Goal: Information Seeking & Learning: Learn about a topic

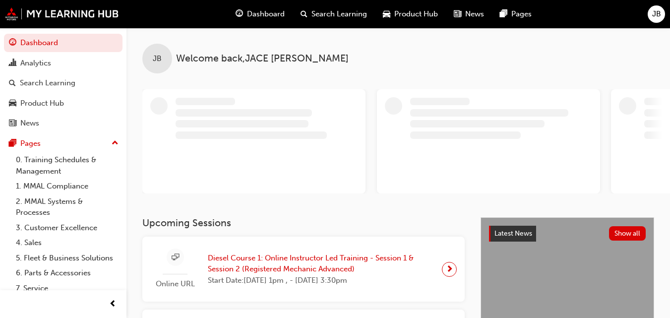
click at [265, 9] on span "Dashboard" at bounding box center [266, 13] width 38 height 11
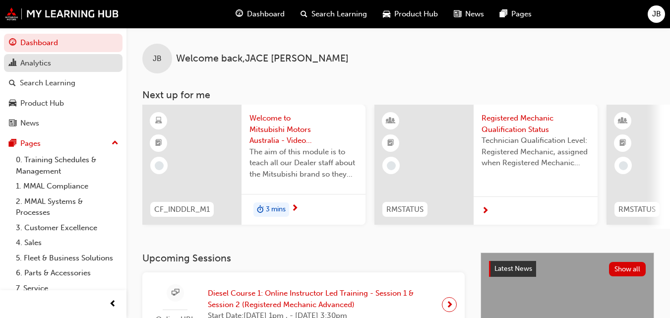
click at [41, 64] on div "Analytics" at bounding box center [35, 62] width 31 height 11
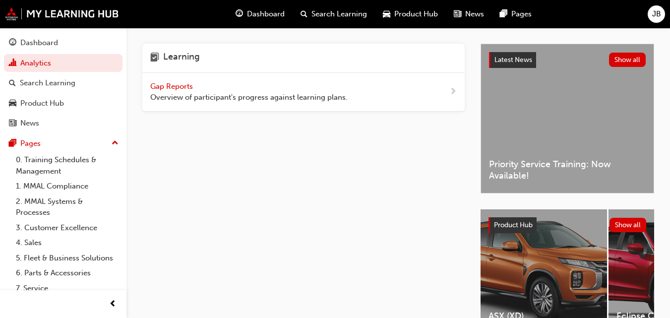
click at [211, 59] on div "Learning" at bounding box center [303, 58] width 322 height 29
click at [194, 83] on span "Gap Reports" at bounding box center [172, 86] width 45 height 9
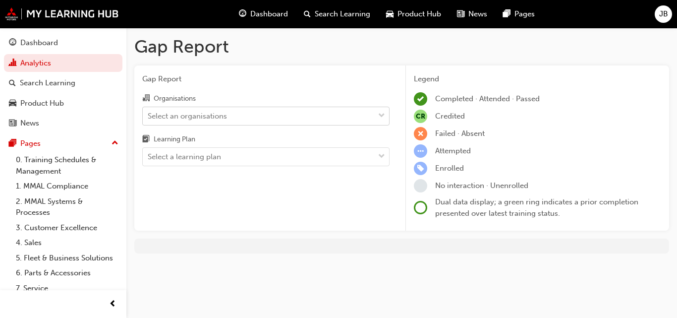
click at [223, 114] on div "Select an organisations" at bounding box center [187, 115] width 79 height 11
click at [149, 114] on input "Organisations Select an organisations" at bounding box center [148, 115] width 1 height 8
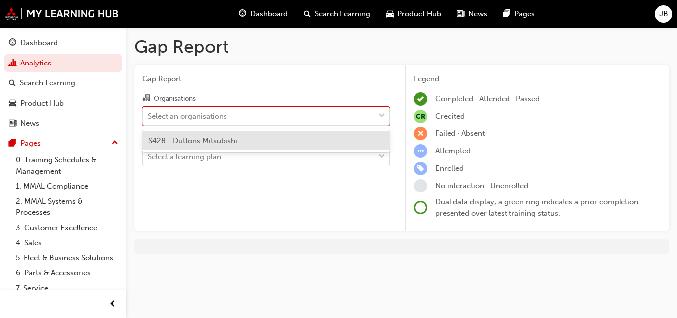
click at [196, 144] on span "S428 - Duttons Mitsubishi" at bounding box center [192, 140] width 89 height 9
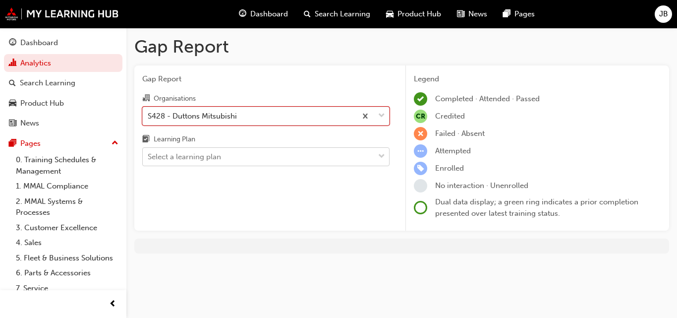
click at [200, 157] on div "Select a learning plan" at bounding box center [184, 156] width 73 height 11
click at [149, 157] on input "Learning Plan Select a learning plan" at bounding box center [148, 156] width 1 height 8
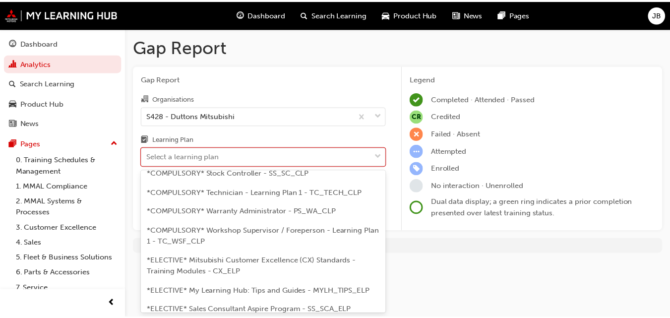
scroll to position [446, 0]
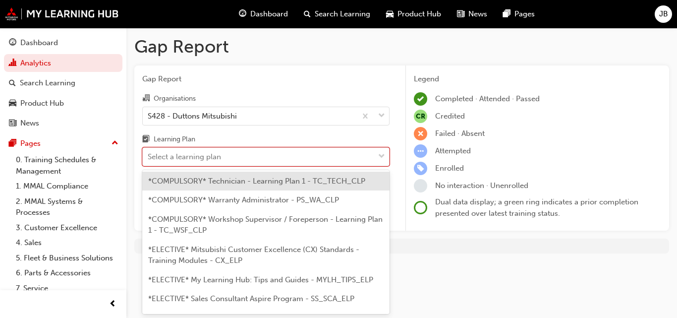
click at [234, 178] on span "*COMPULSORY* Technician - Learning Plan 1 - TC_TECH_CLP" at bounding box center [256, 180] width 217 height 9
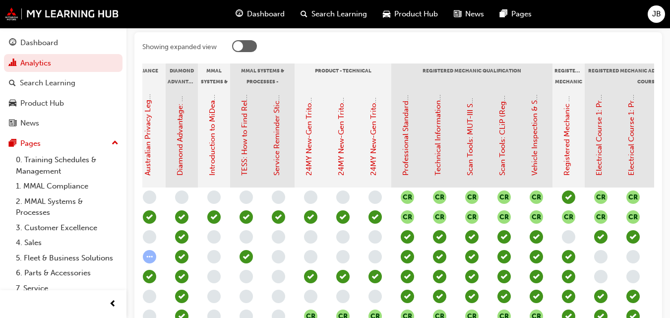
scroll to position [256, 0]
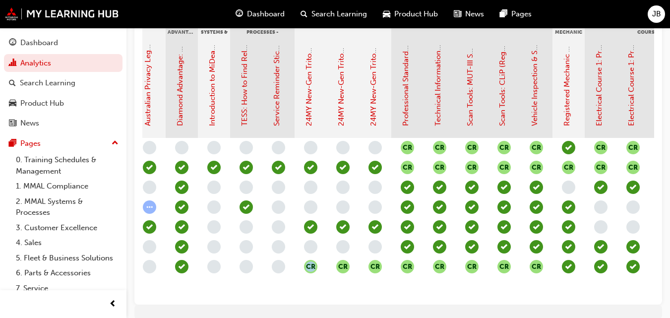
drag, startPoint x: 323, startPoint y: 304, endPoint x: 280, endPoint y: 299, distance: 43.3
click at [280, 299] on div "Showing expanded view Induction - Dealer Staff MMAL Compliance 2024 Diamond Adv…" at bounding box center [397, 144] width 527 height 322
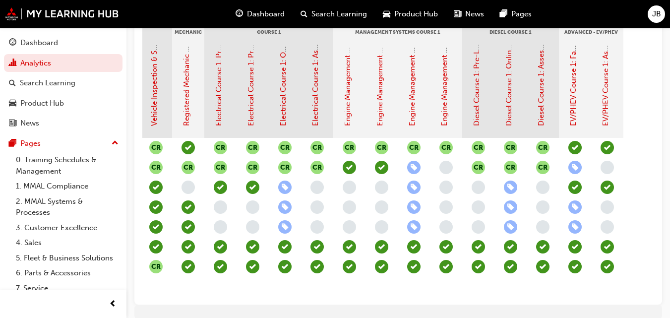
scroll to position [0, 616]
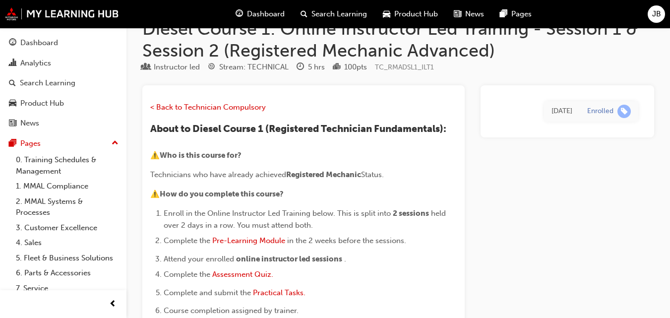
scroll to position [50, 0]
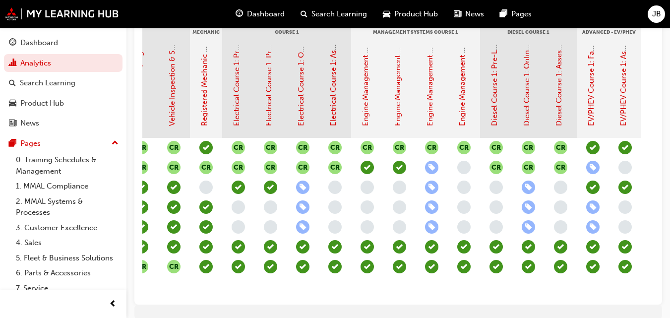
scroll to position [0, 616]
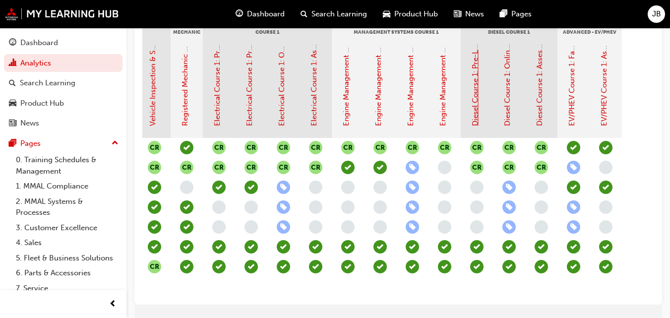
click at [474, 101] on link "Diesel Course 1: Pre-Learning Module (Registered Mechanic Advanced)" at bounding box center [474, 4] width 9 height 244
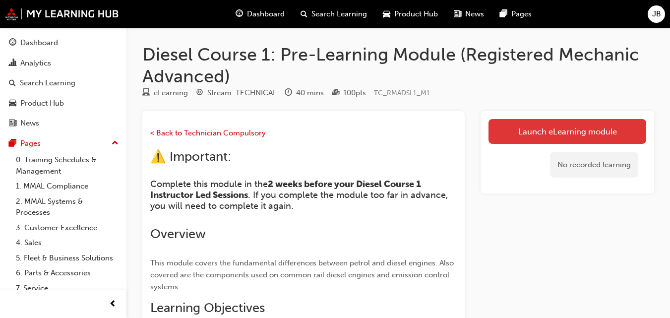
click at [522, 126] on link "Launch eLearning module" at bounding box center [567, 131] width 158 height 25
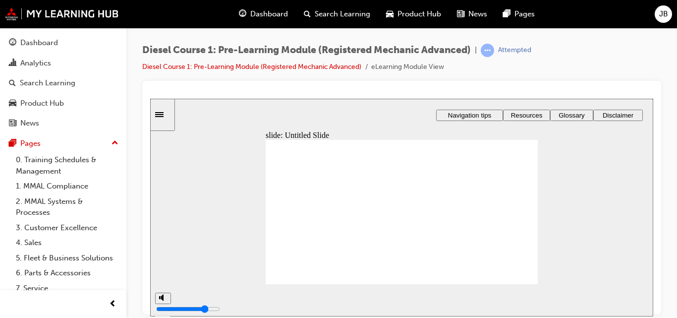
type input "1"
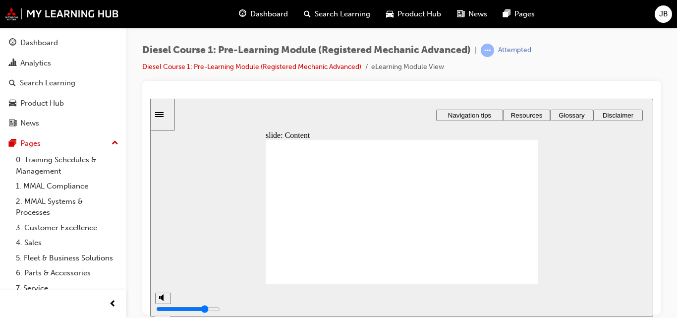
type input "3"
click at [113, 308] on span "prev-icon" at bounding box center [112, 304] width 7 height 12
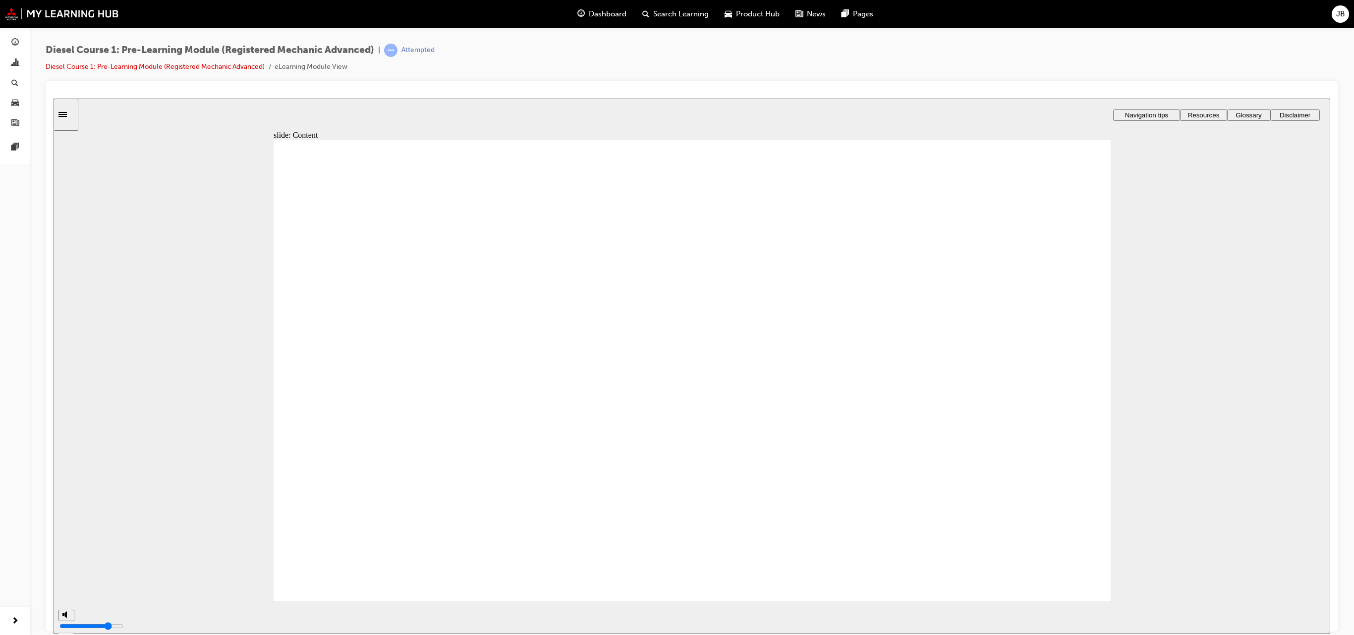
type input "7"
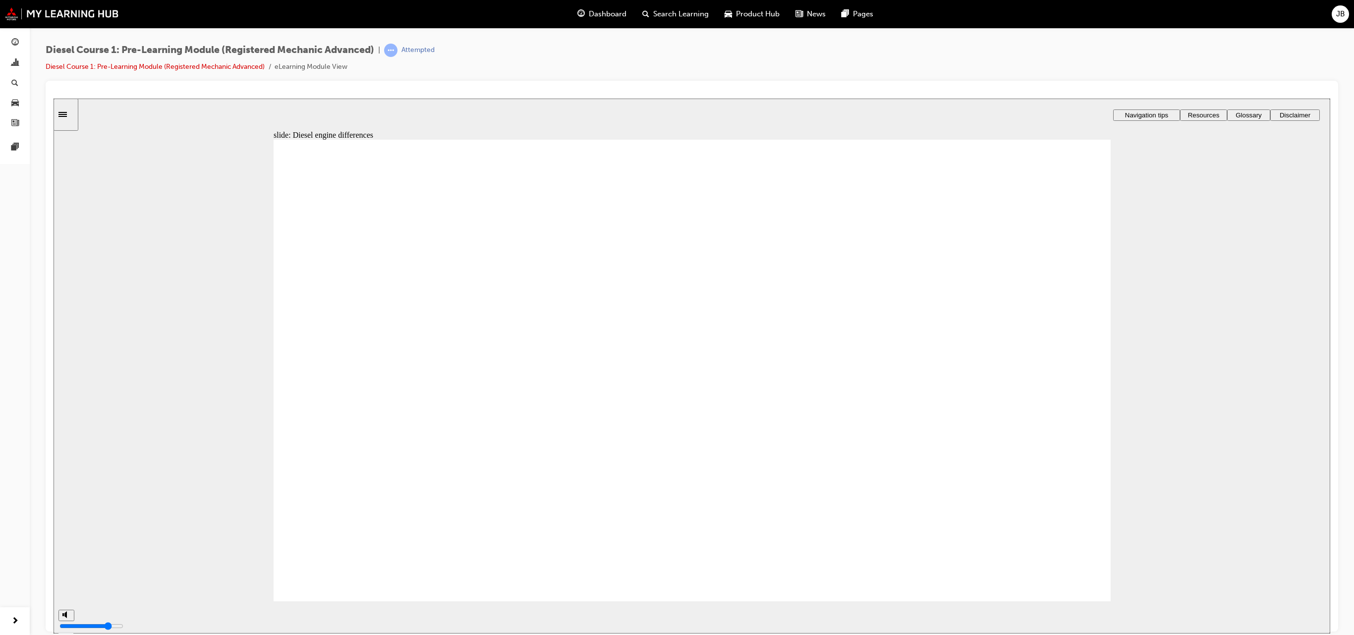
type input "8"
type input "9"
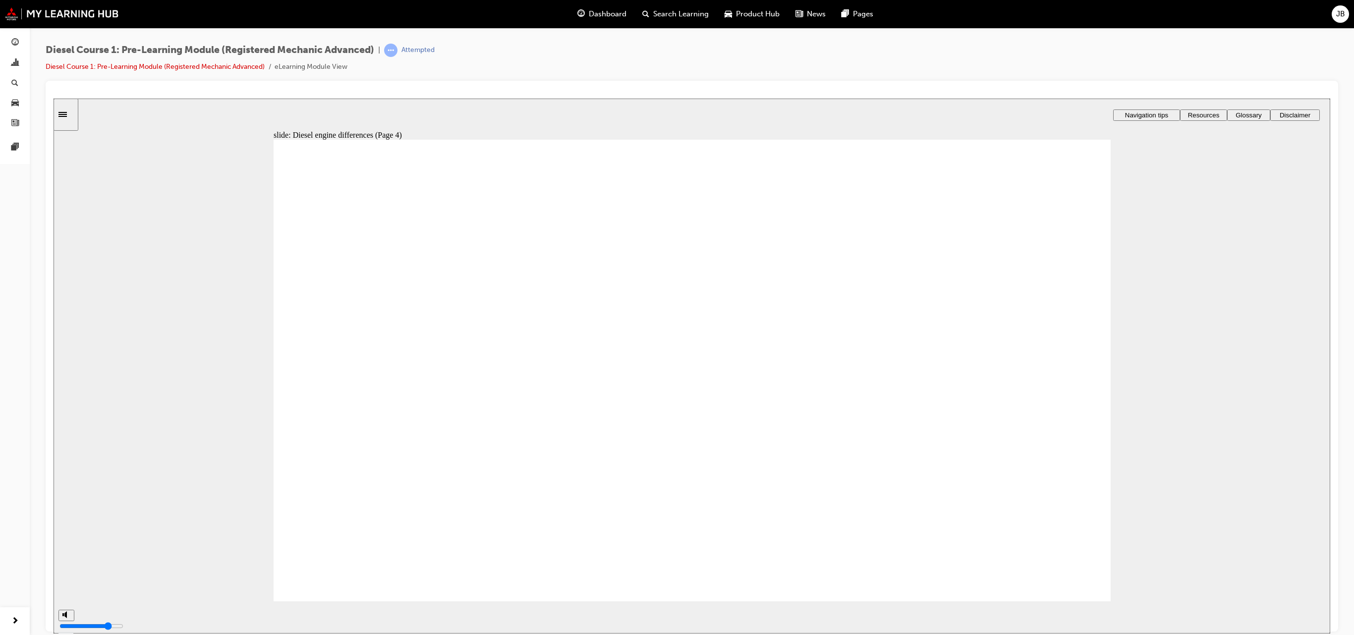
type input "26"
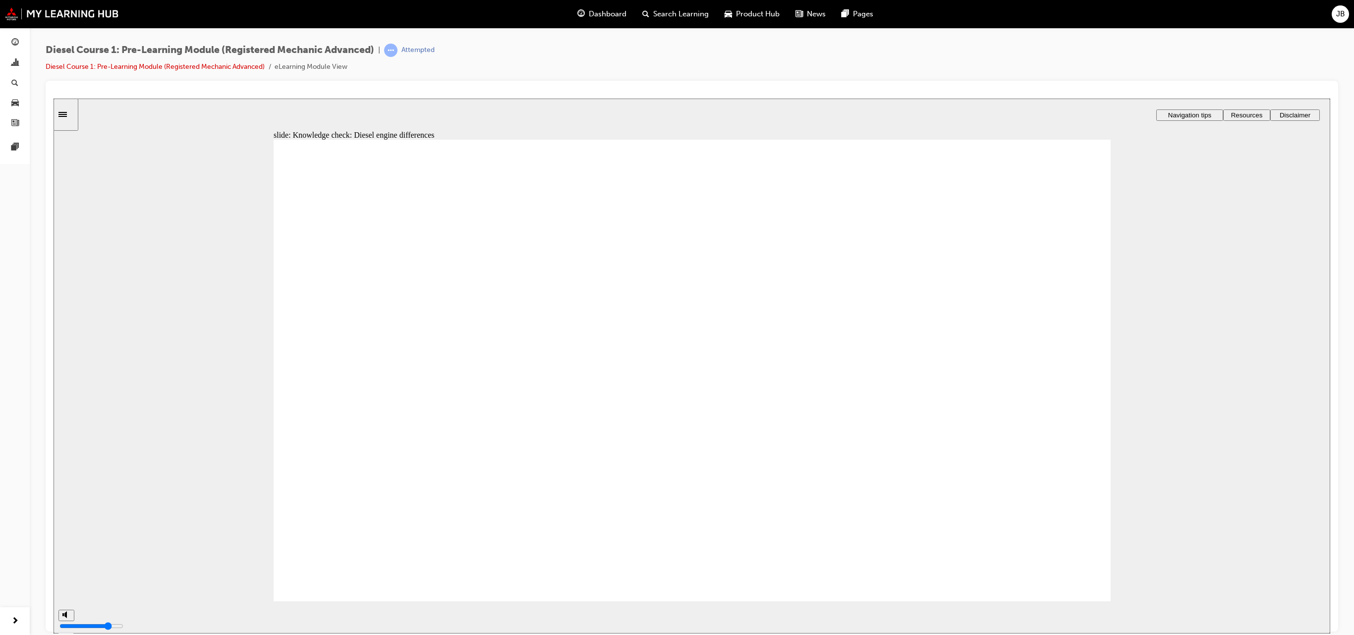
drag, startPoint x: 987, startPoint y: 440, endPoint x: 796, endPoint y: 301, distance: 236.3
drag, startPoint x: 983, startPoint y: 363, endPoint x: 834, endPoint y: 364, distance: 149.7
drag, startPoint x: 993, startPoint y: 296, endPoint x: 834, endPoint y: 443, distance: 216.8
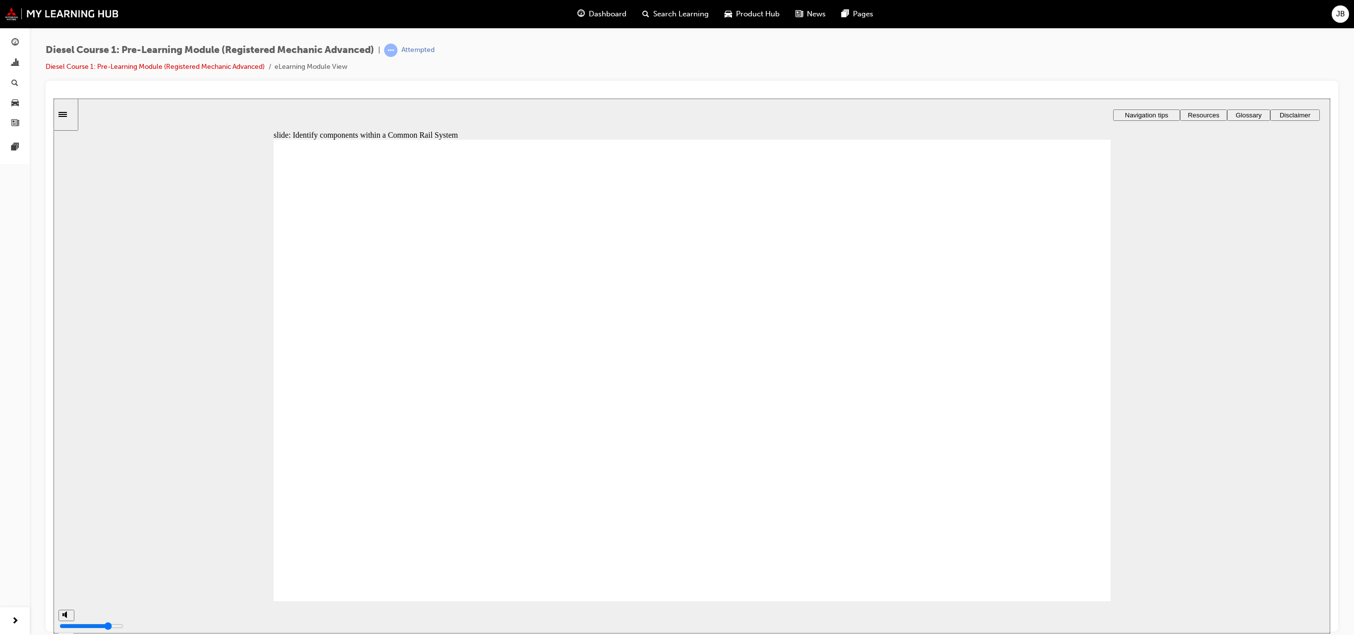
type input "34"
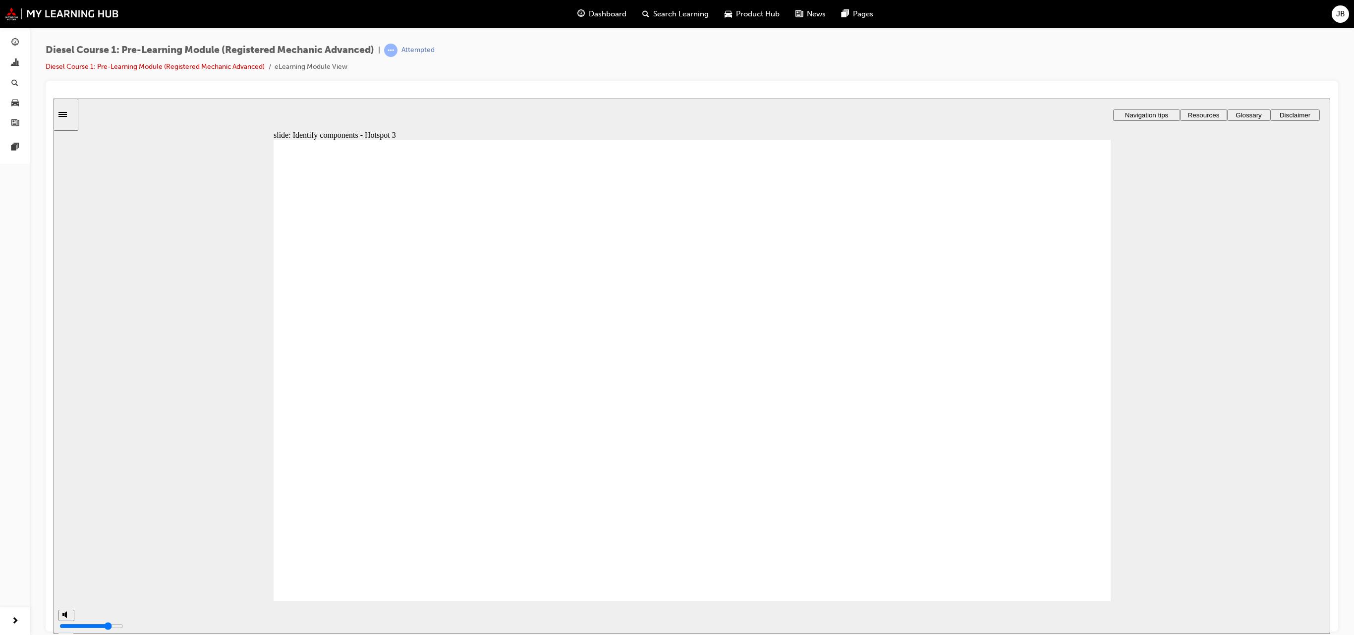
type input "36"
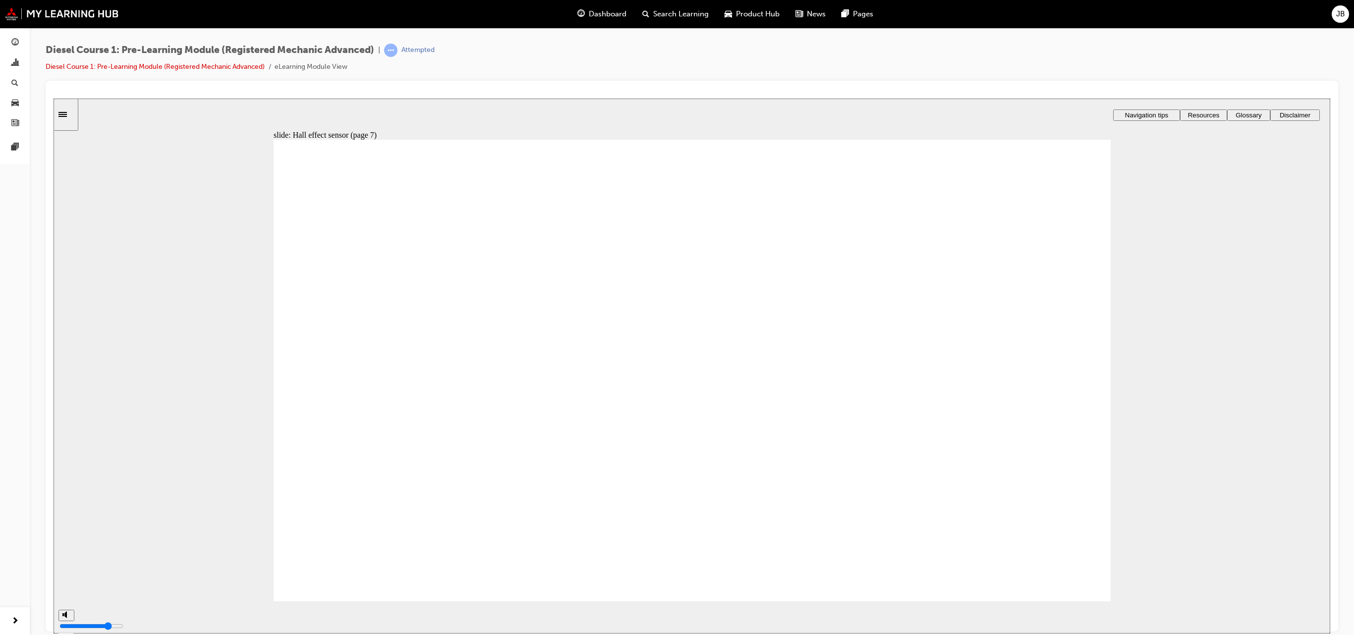
type input "38"
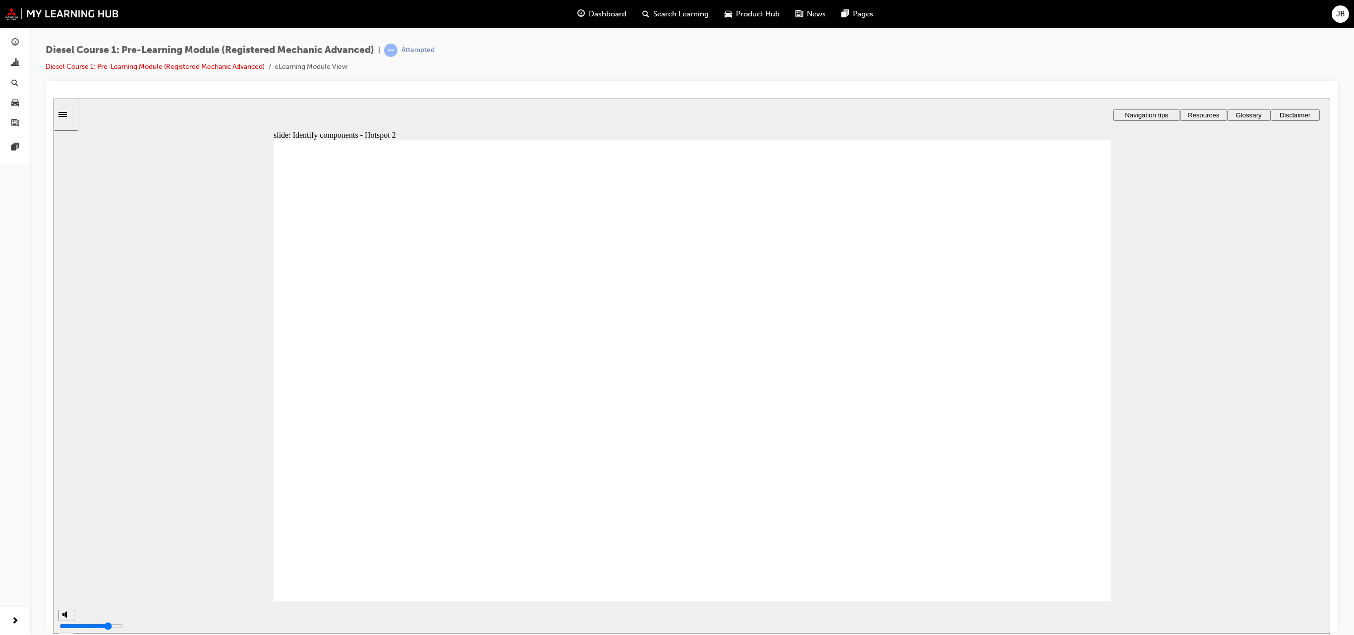
type input "39"
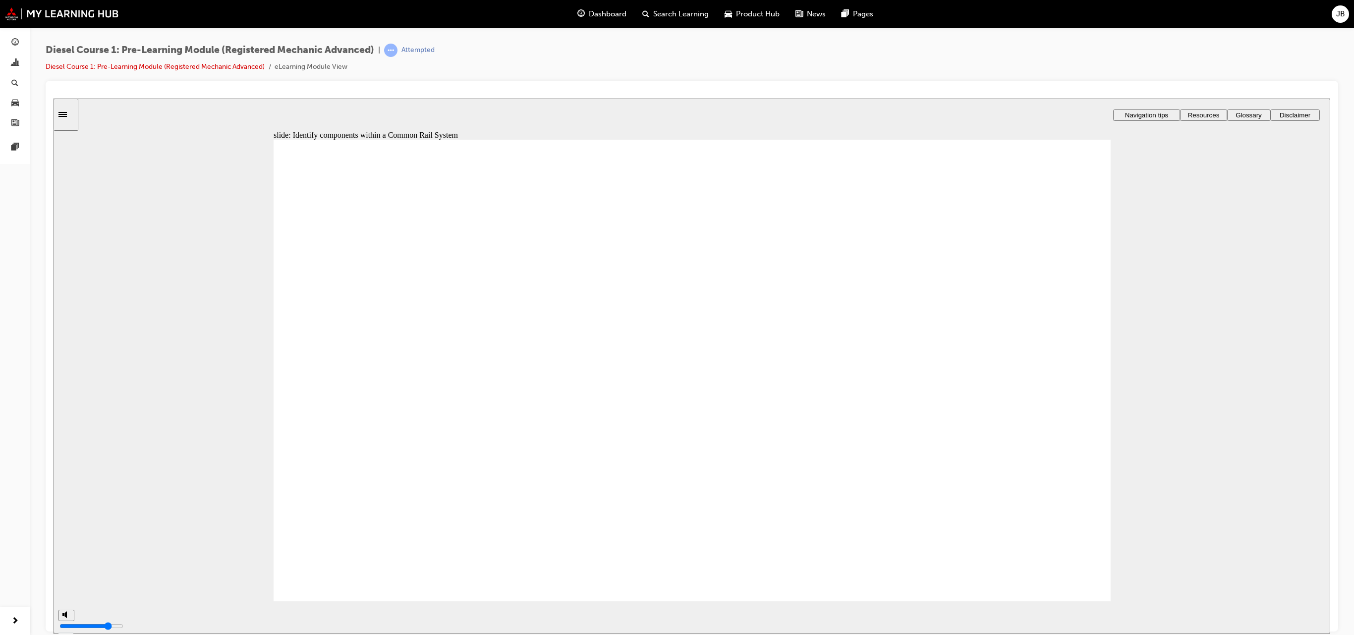
type input "41"
type input "42"
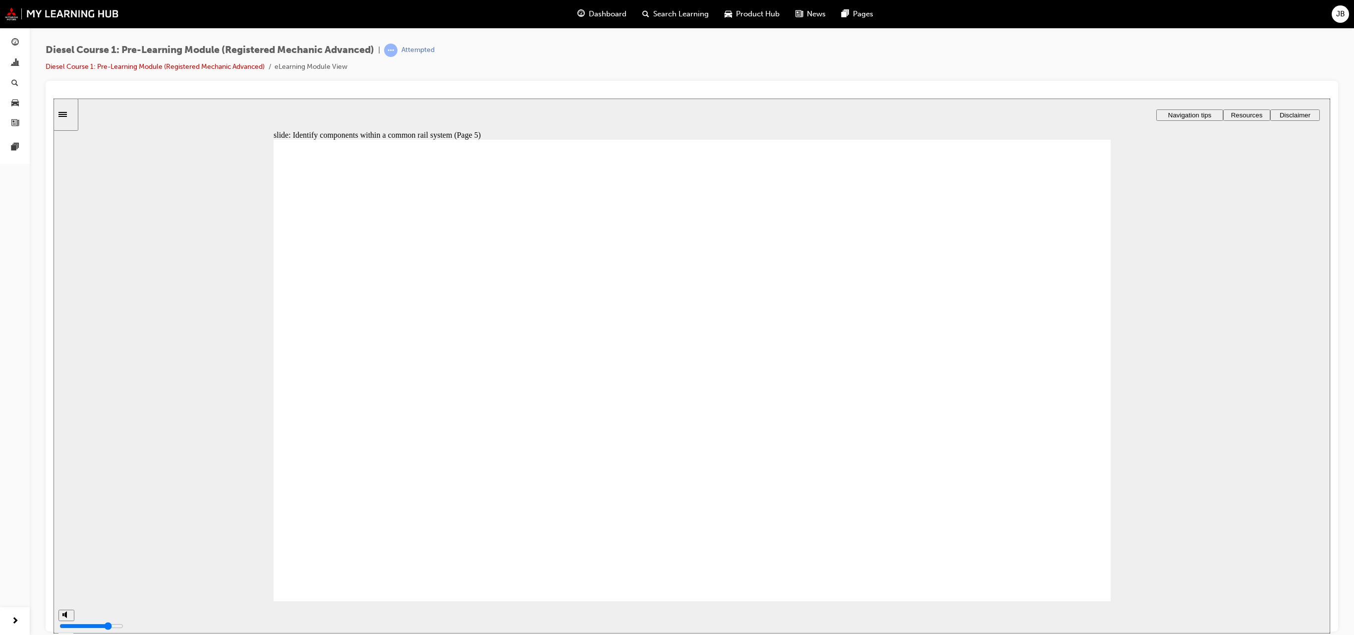
type input "49"
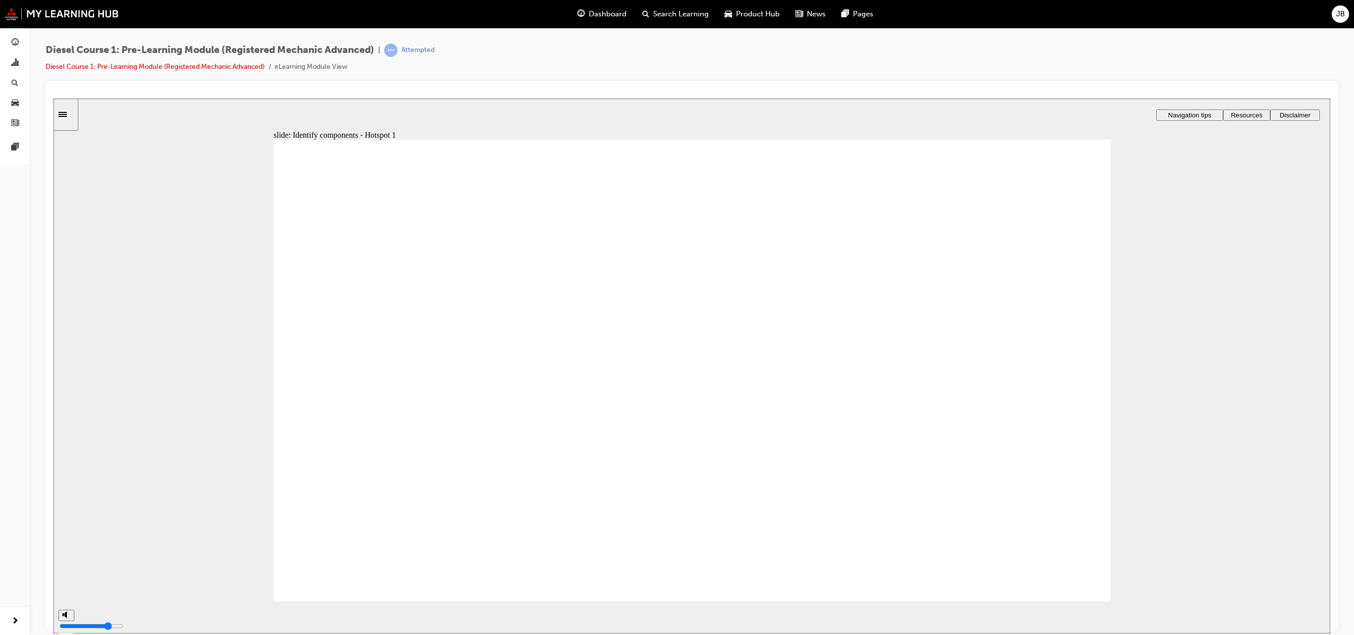
type input "50"
type input "51"
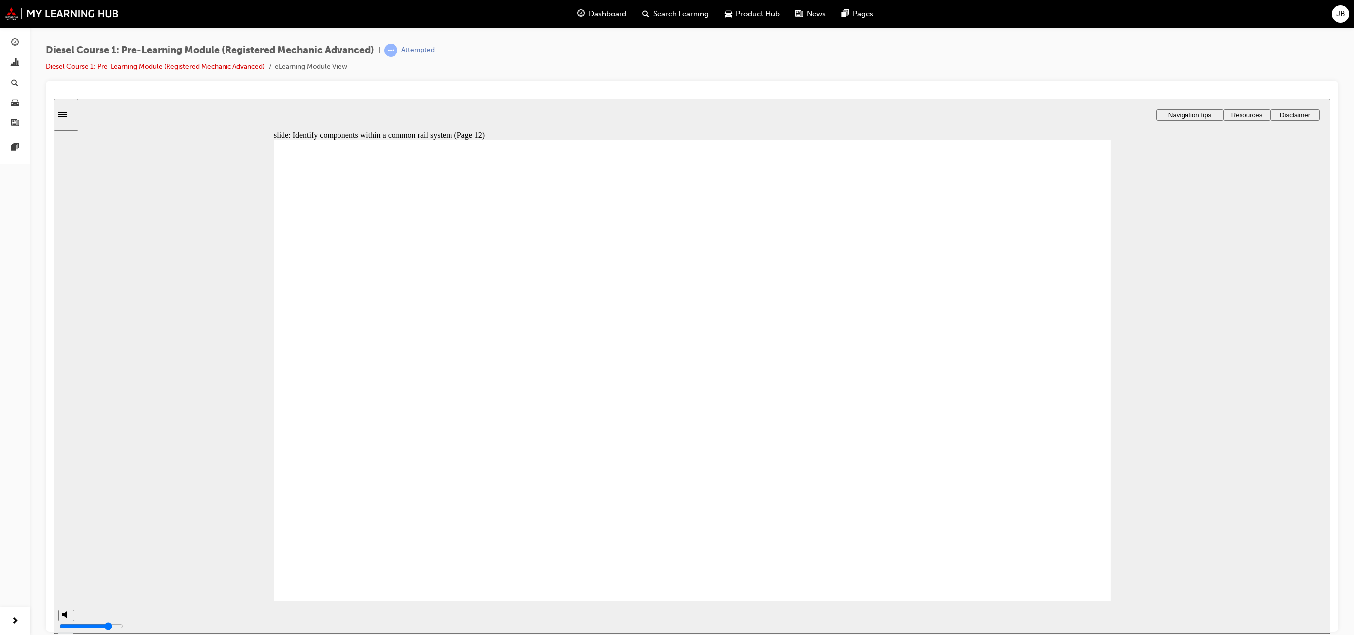
type input "61"
drag, startPoint x: 1085, startPoint y: 358, endPoint x: 1088, endPoint y: 350, distance: 8.5
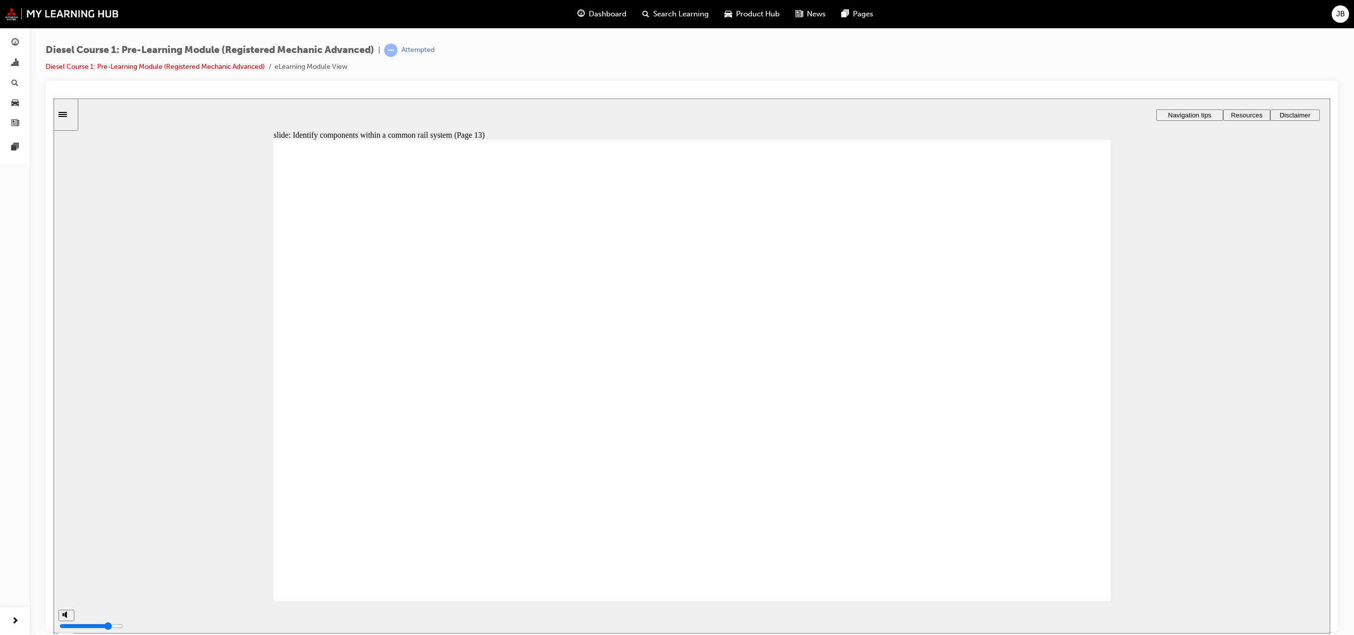
type input "62"
drag, startPoint x: 840, startPoint y: 315, endPoint x: 412, endPoint y: 368, distance: 430.4
drag, startPoint x: 991, startPoint y: 305, endPoint x: 397, endPoint y: 375, distance: 597.8
drag, startPoint x: 817, startPoint y: 376, endPoint x: 583, endPoint y: 366, distance: 234.1
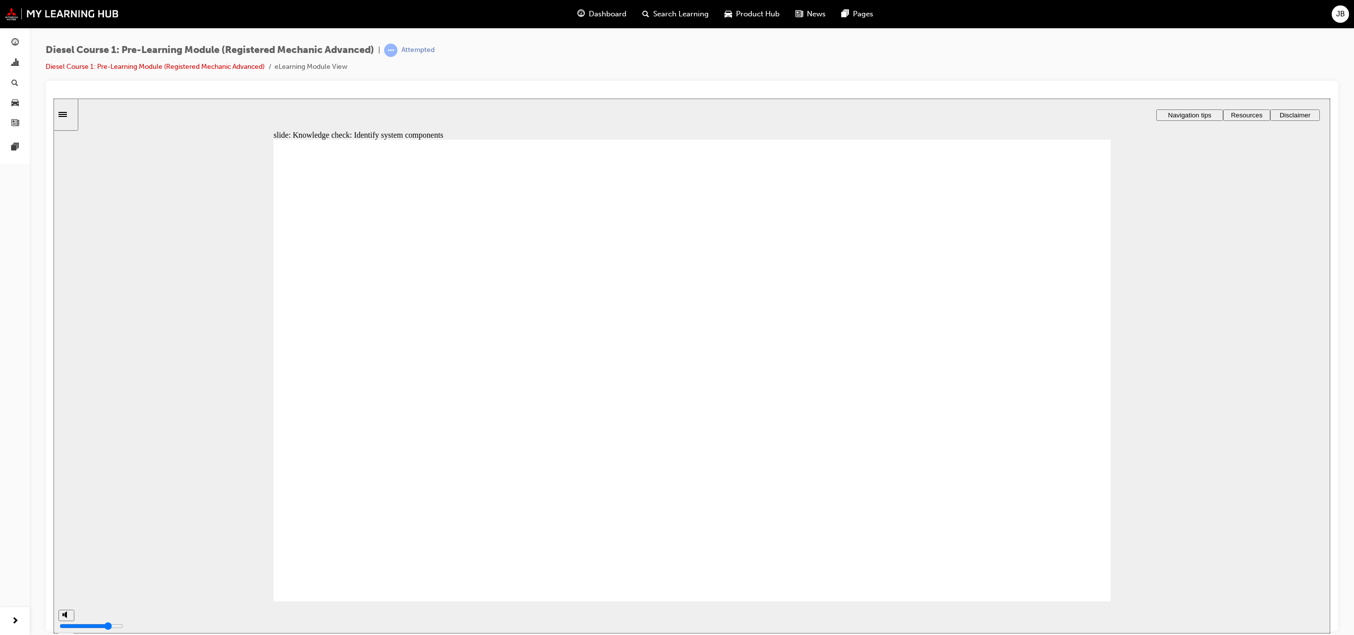
drag, startPoint x: 821, startPoint y: 425, endPoint x: 374, endPoint y: 434, distance: 447.1
drag, startPoint x: 834, startPoint y: 476, endPoint x: 587, endPoint y: 390, distance: 261.4
drag, startPoint x: 952, startPoint y: 358, endPoint x: 362, endPoint y: 444, distance: 596.0
drag, startPoint x: 974, startPoint y: 405, endPoint x: 601, endPoint y: 415, distance: 373.8
drag, startPoint x: 964, startPoint y: 479, endPoint x: 577, endPoint y: 468, distance: 387.7
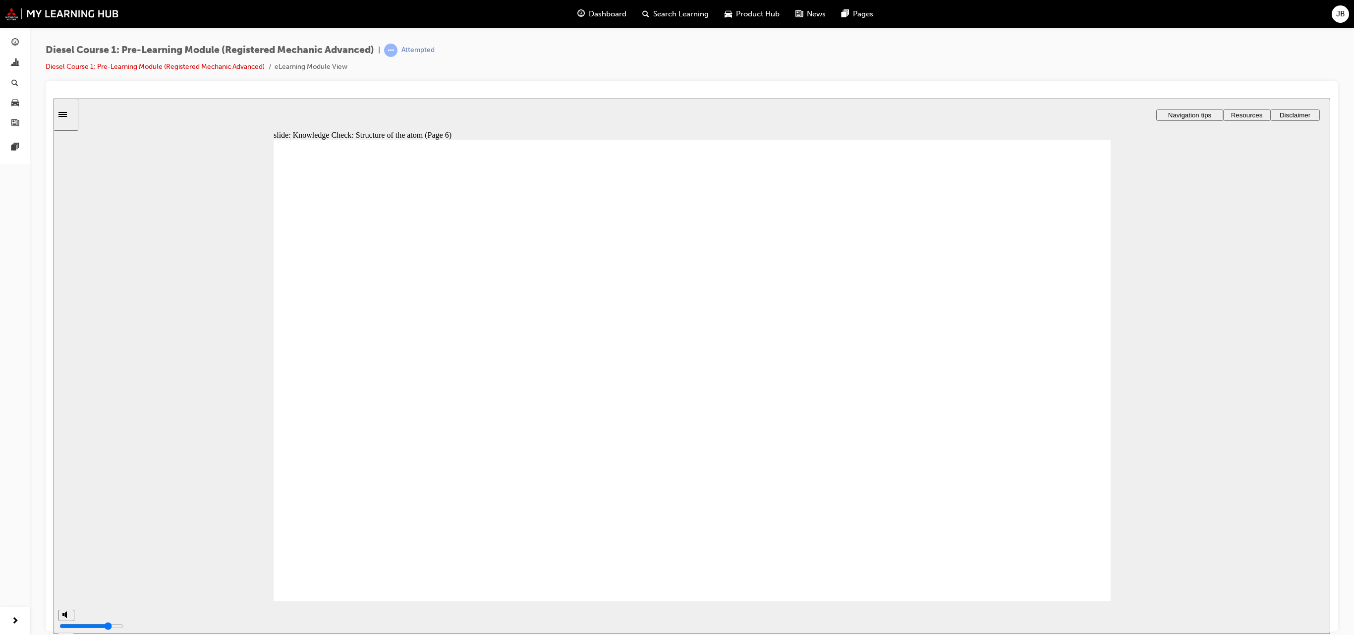
type input "77"
drag, startPoint x: 979, startPoint y: 438, endPoint x: 788, endPoint y: 295, distance: 238.7
drag, startPoint x: 1020, startPoint y: 365, endPoint x: 850, endPoint y: 369, distance: 169.5
drag, startPoint x: 990, startPoint y: 292, endPoint x: 938, endPoint y: 378, distance: 100.1
drag, startPoint x: 982, startPoint y: 371, endPoint x: 812, endPoint y: 439, distance: 183.7
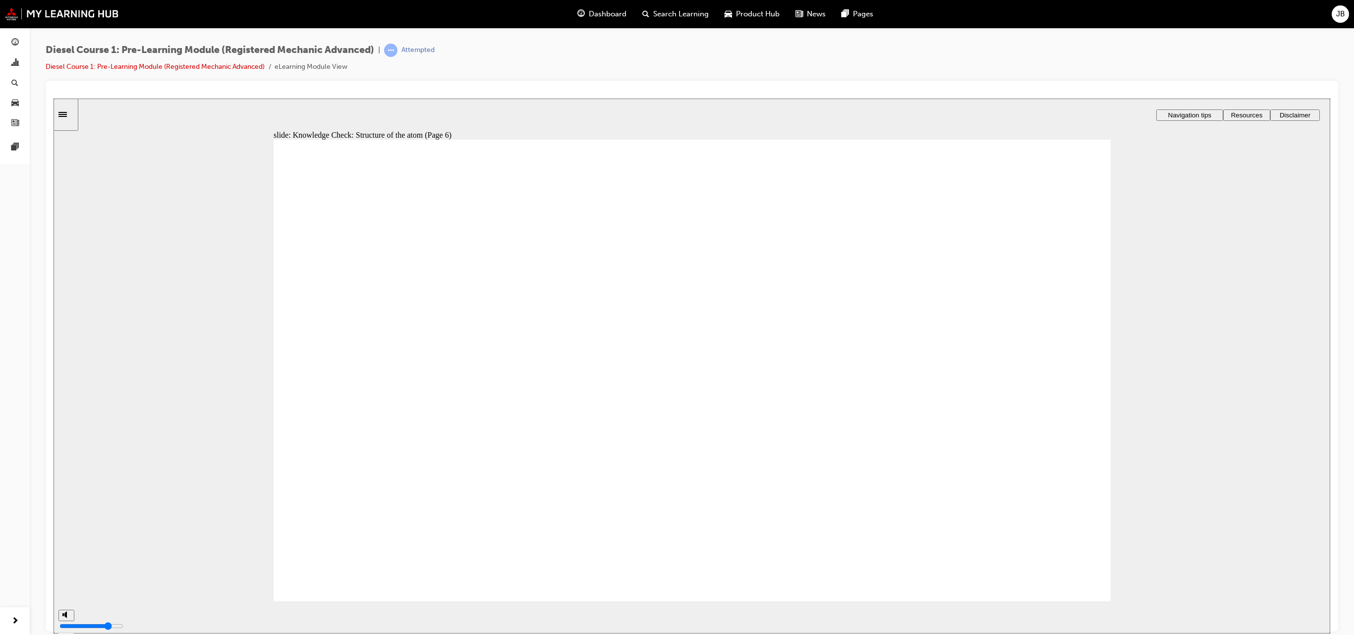
drag, startPoint x: 823, startPoint y: 356, endPoint x: 818, endPoint y: 422, distance: 66.6
drag, startPoint x: 986, startPoint y: 358, endPoint x: 828, endPoint y: 360, distance: 158.6
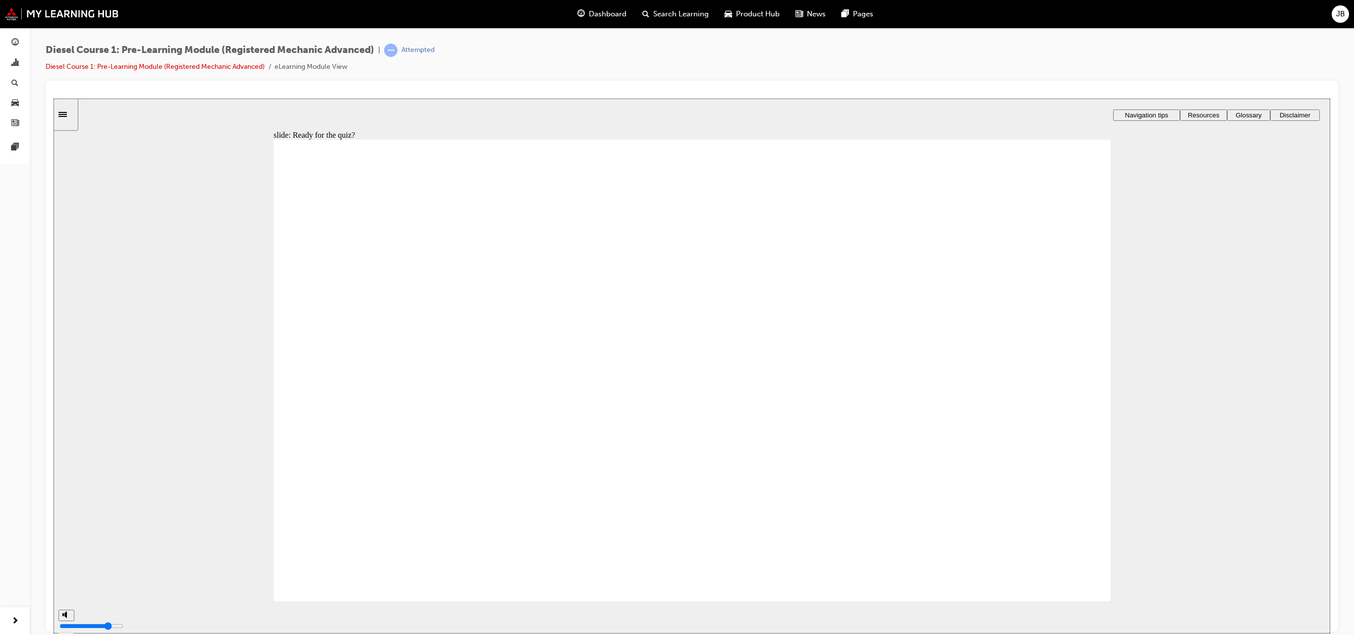
checkbox input "true"
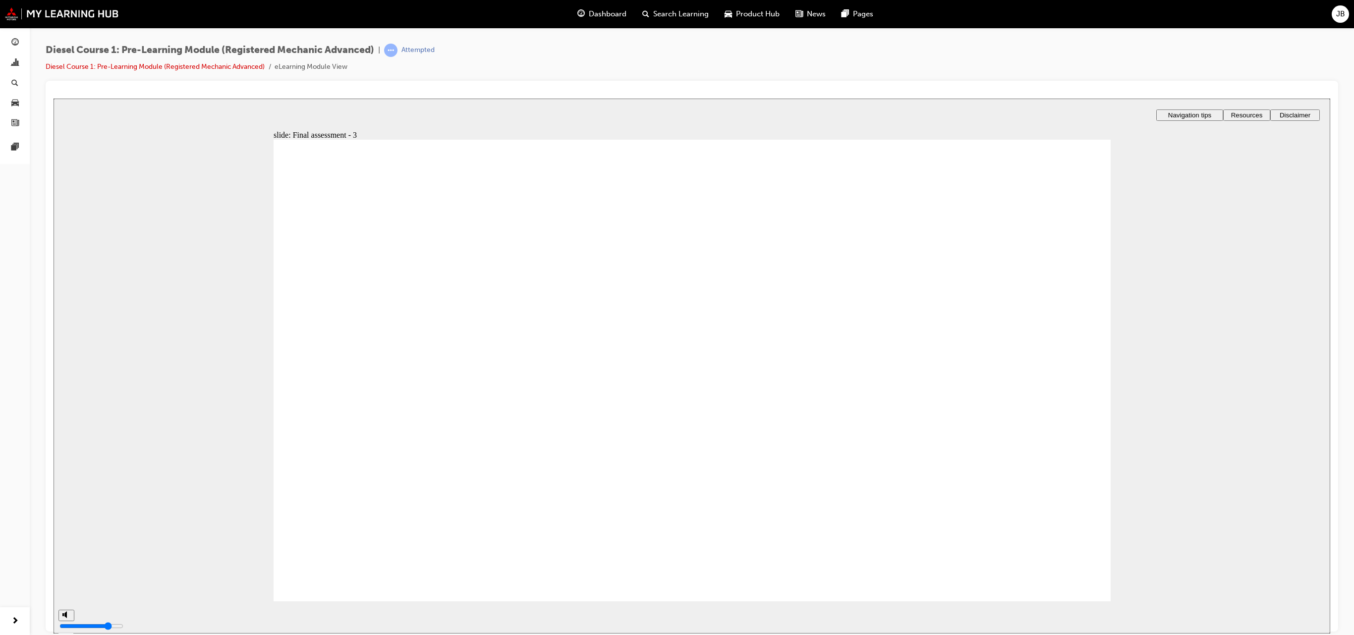
drag, startPoint x: 357, startPoint y: 507, endPoint x: 352, endPoint y: 508, distance: 5.3
radio input "true"
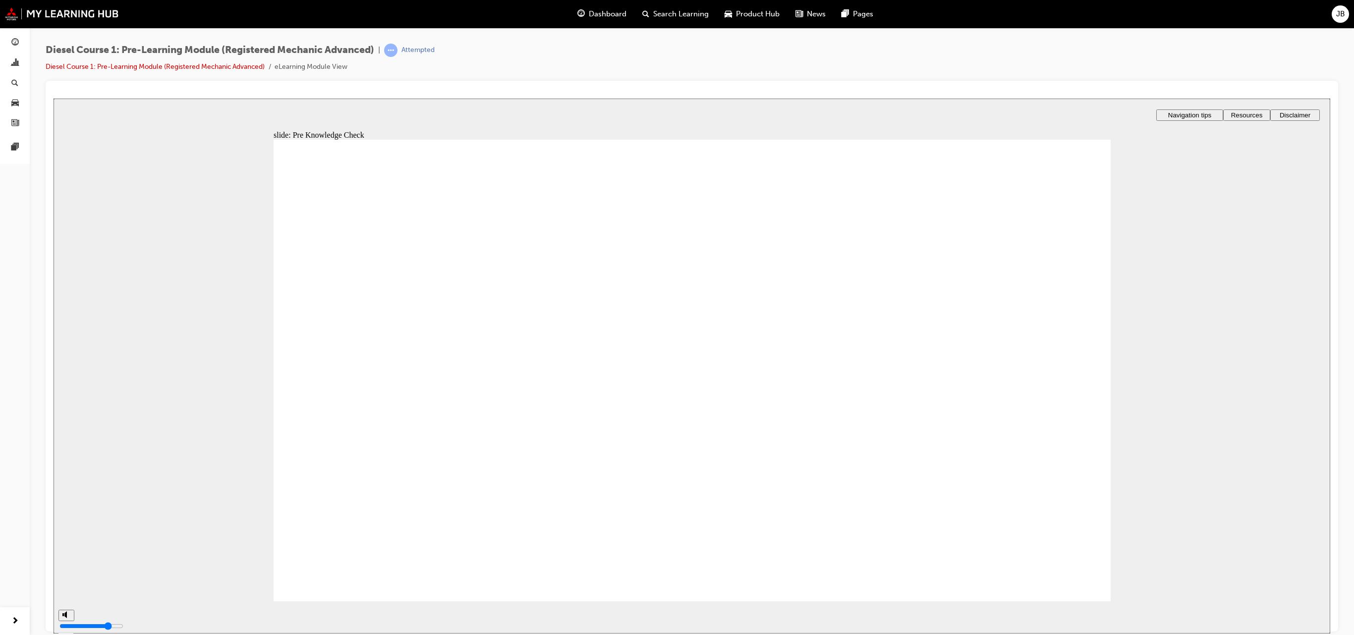
type input "85"
radio input "true"
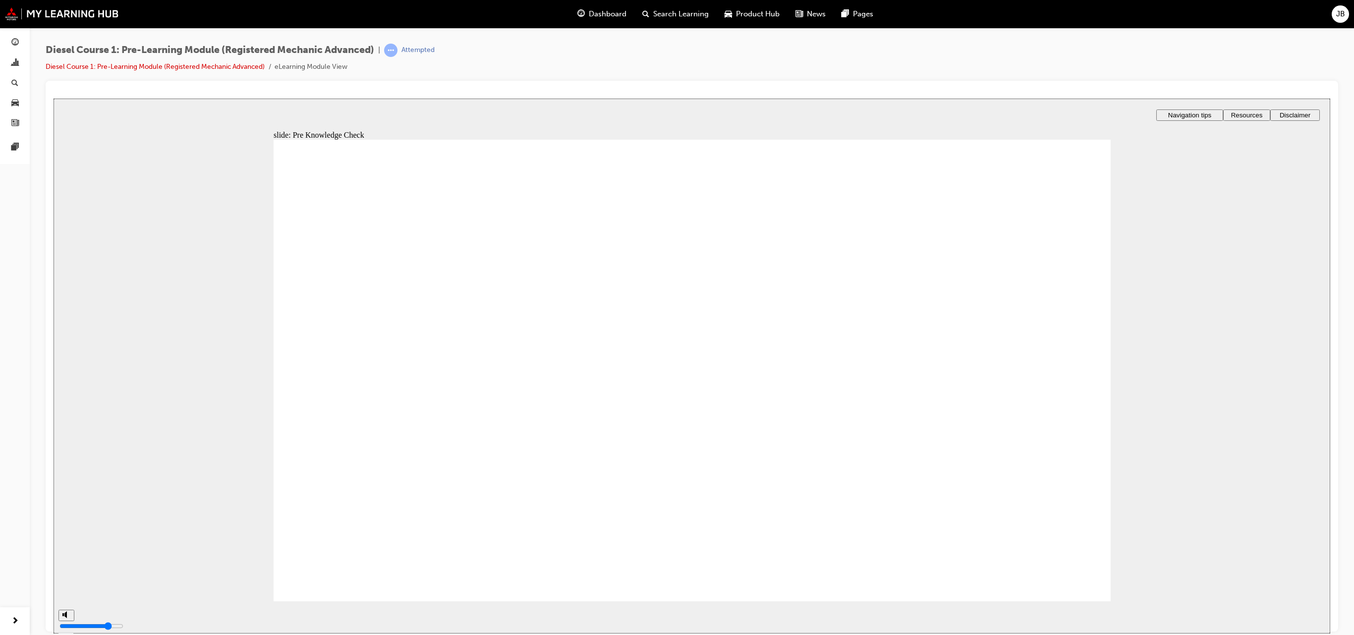
radio input "false"
radio input "true"
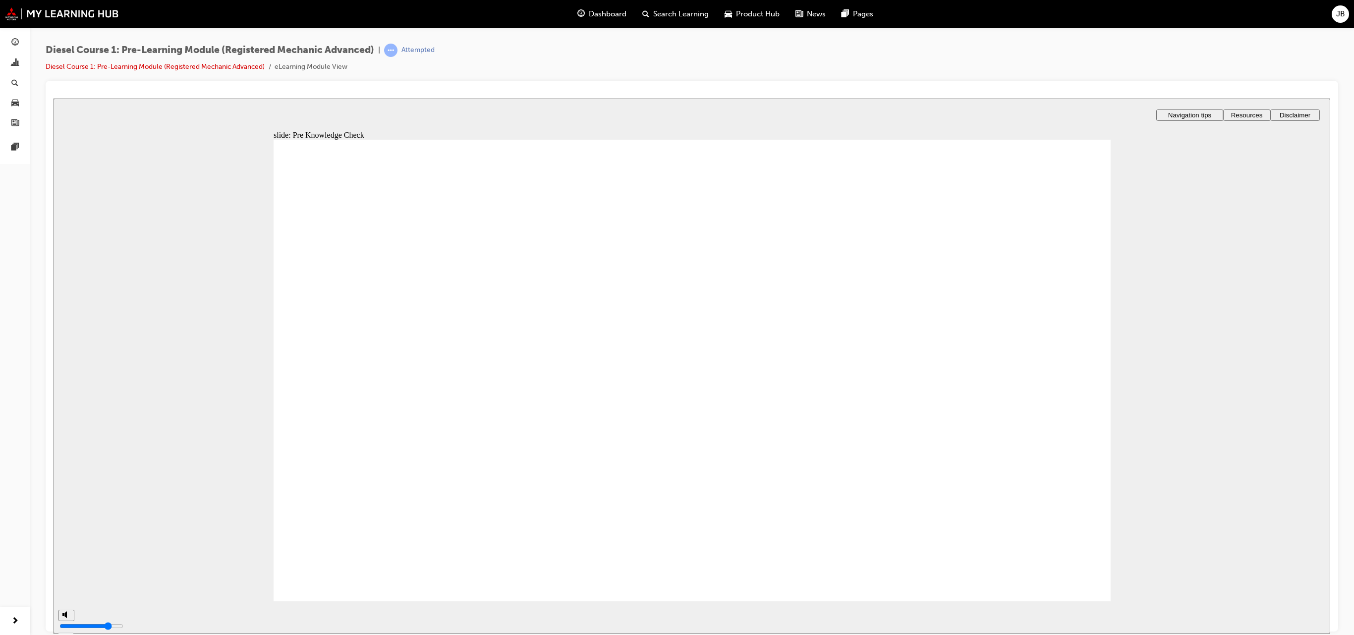
type input "86"
radio input "true"
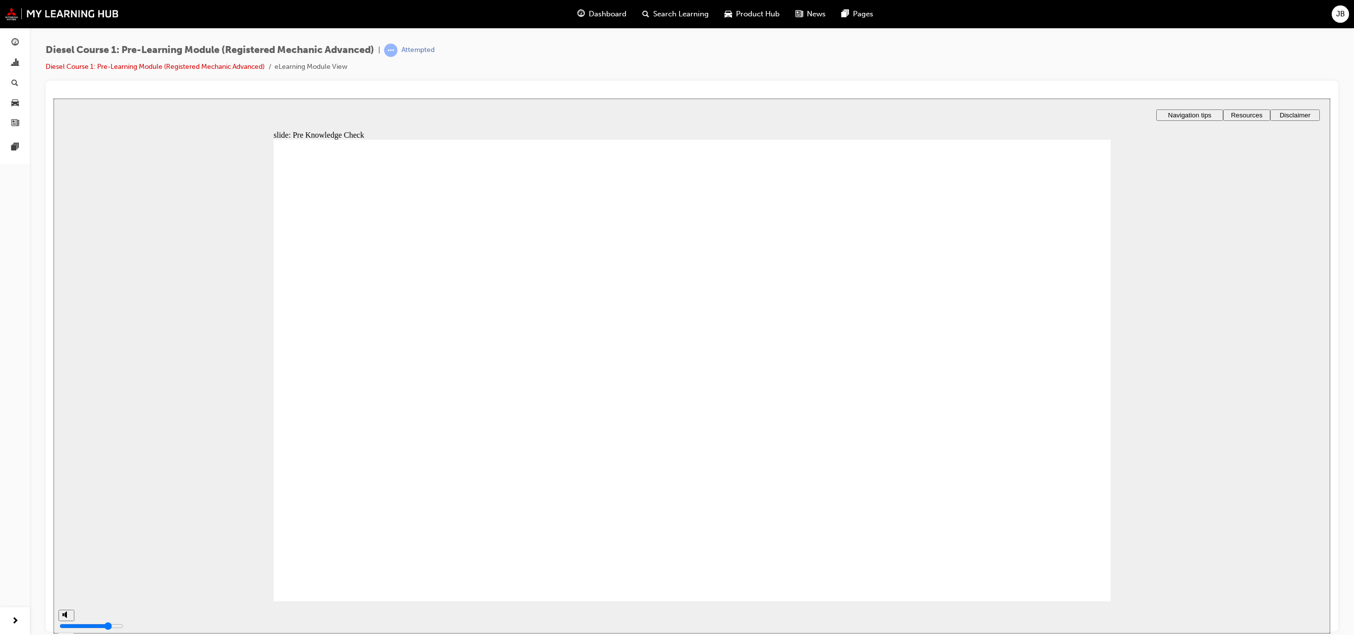
radio input "true"
type input "89"
radio input "true"
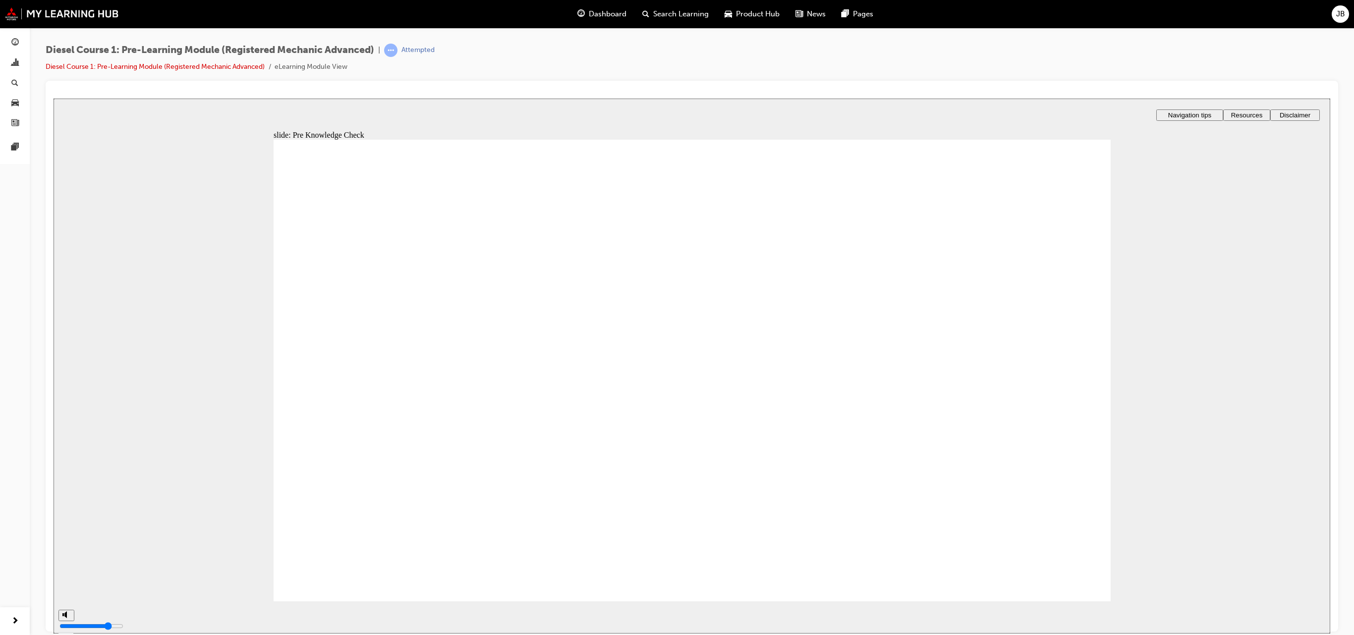
radio input "true"
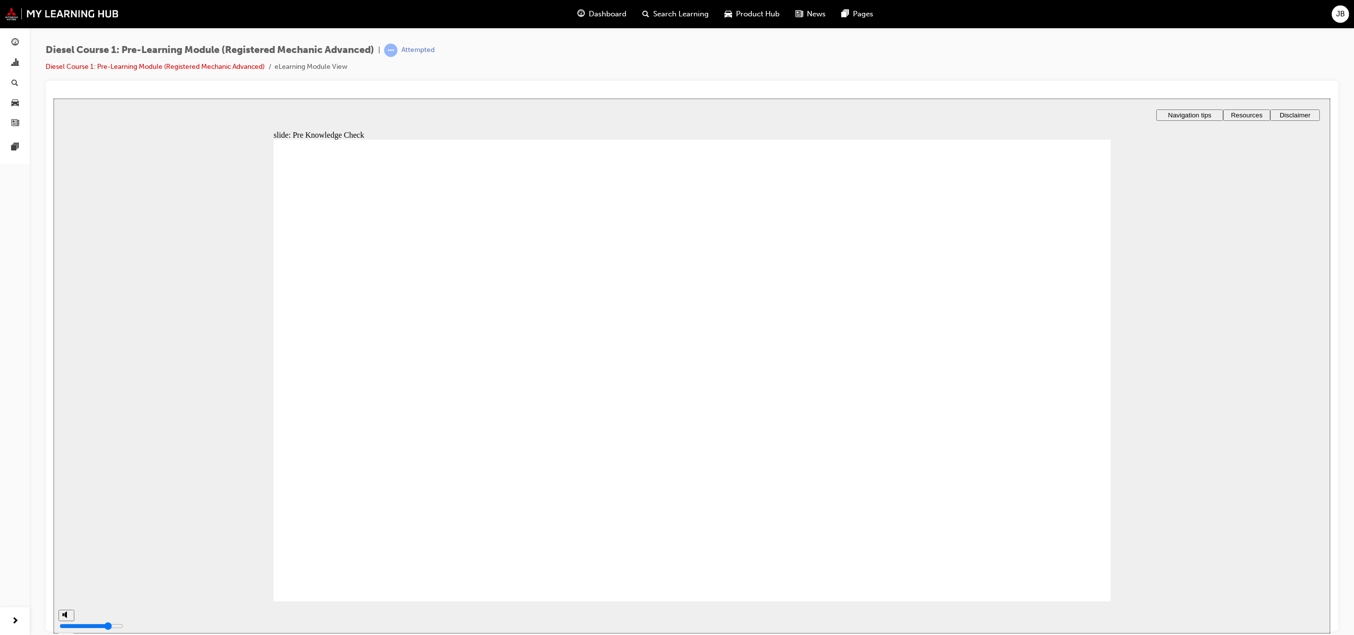
radio input "true"
type input "93"
checkbox input "true"
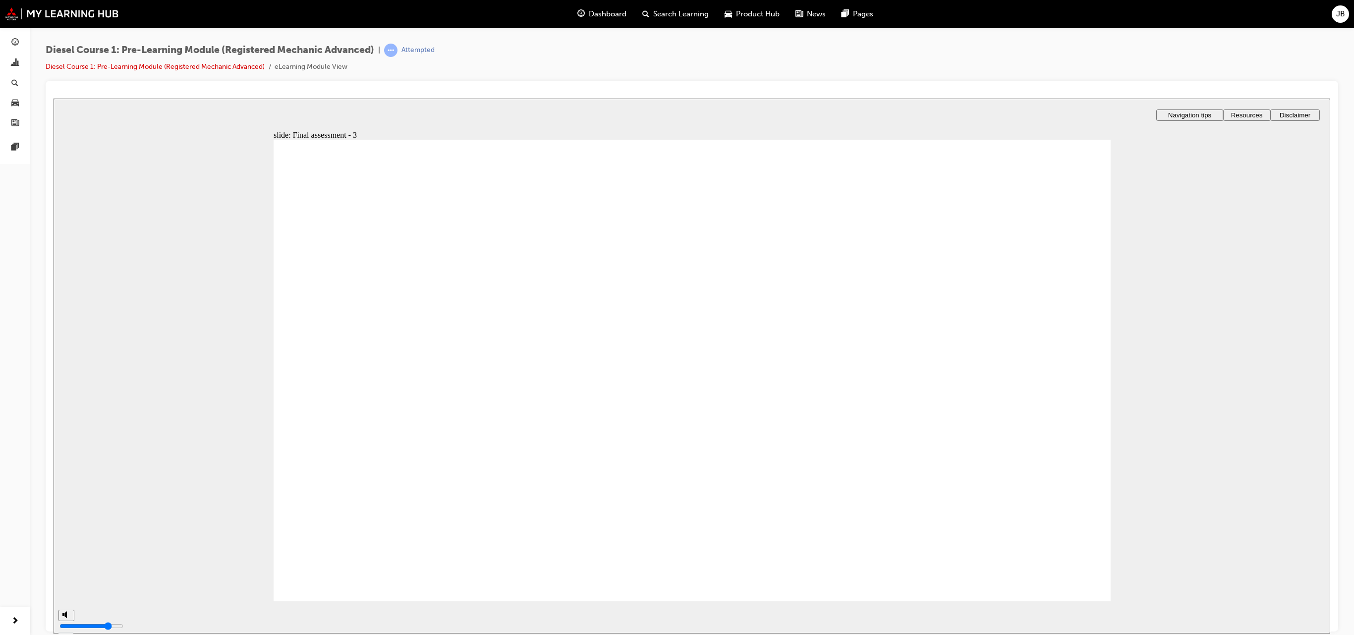
radio input "true"
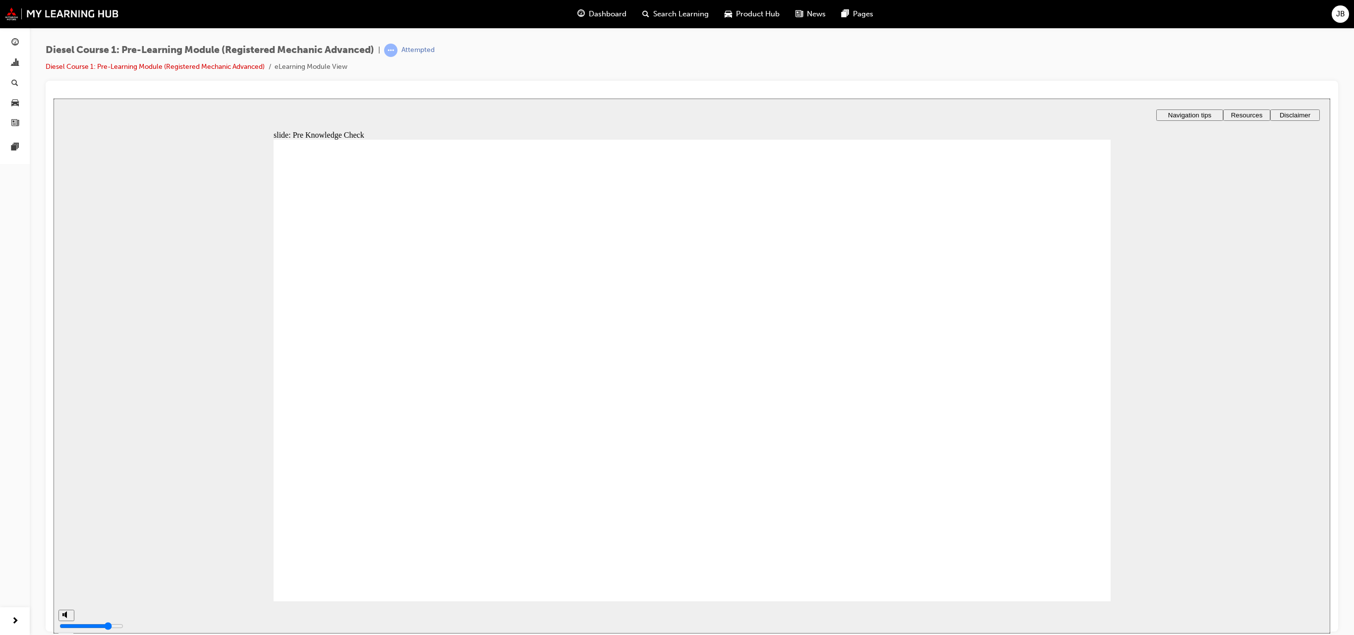
radio input "true"
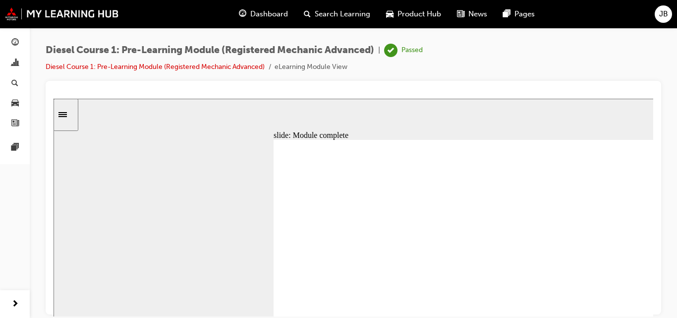
click at [477, 68] on div "Diesel Course 1: Pre-Learning Module (Registered Mechanic Advanced) | Passed Di…" at bounding box center [354, 62] width 616 height 37
click at [360, 70] on ul "Diesel Course 1: Pre-Learning Module (Registered Mechanic Advanced) eLearning M…" at bounding box center [234, 67] width 377 height 12
click at [519, 67] on div "Diesel Course 1: Pre-Learning Module (Registered Mechanic Advanced) | Passed Di…" at bounding box center [354, 62] width 616 height 37
click at [552, 47] on div "Diesel Course 1: Pre-Learning Module (Registered Mechanic Advanced) | Passed Di…" at bounding box center [354, 62] width 616 height 37
click at [665, 13] on span "JB" at bounding box center [663, 13] width 9 height 11
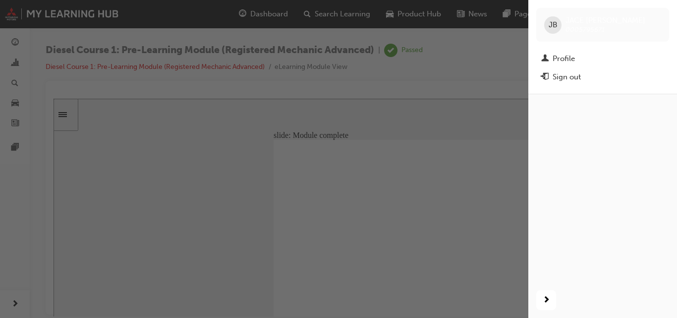
click at [376, 131] on div "button" at bounding box center [264, 159] width 528 height 318
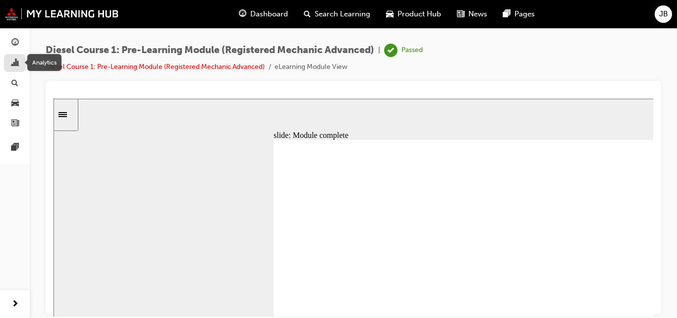
click at [17, 63] on span "chart-icon" at bounding box center [14, 63] width 7 height 9
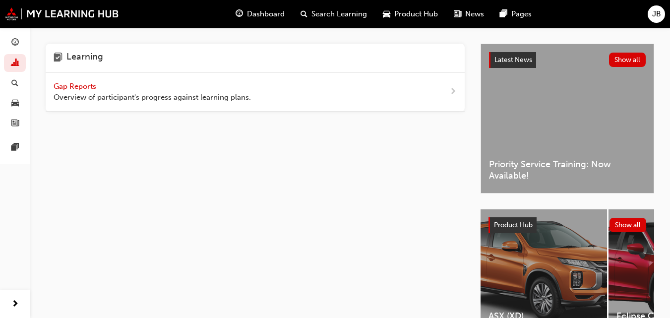
click at [349, 87] on div "Gap Reports Overview of participant's progress against learning plans." at bounding box center [255, 92] width 419 height 39
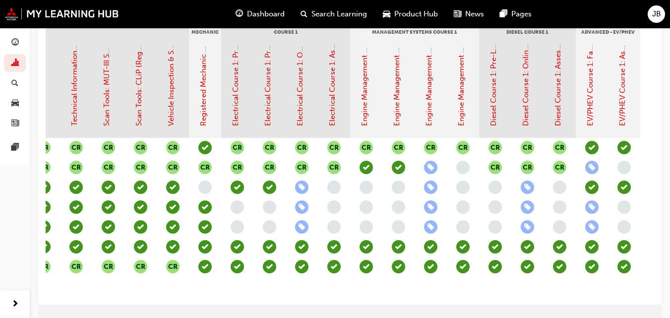
scroll to position [0, 519]
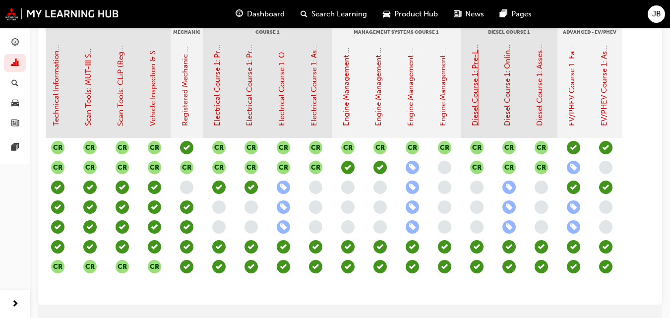
click at [474, 82] on link "Diesel Course 1: Pre-Learning Module (Registered Mechanic Advanced)" at bounding box center [474, 4] width 9 height 244
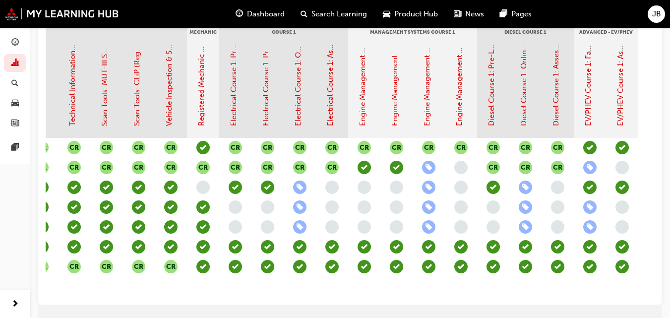
scroll to position [0, 519]
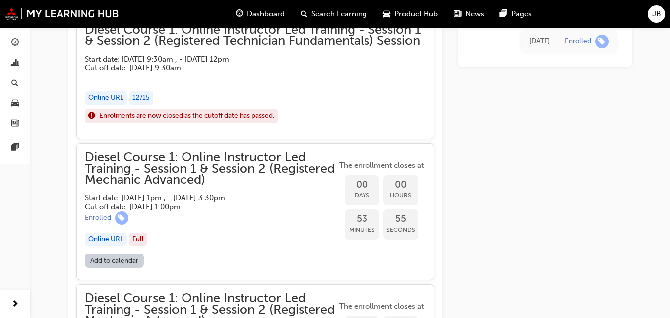
scroll to position [898, 0]
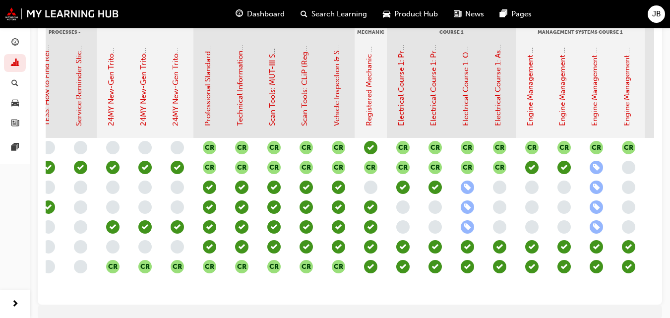
scroll to position [0, 519]
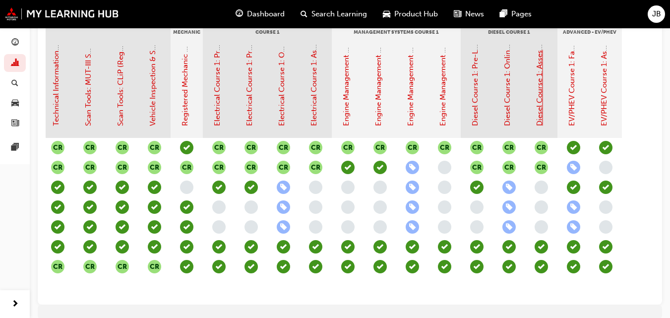
click at [541, 114] on link "Diesel Course 1: Assessment Quiz (Registered Mechanic Advanced)" at bounding box center [539, 10] width 9 height 230
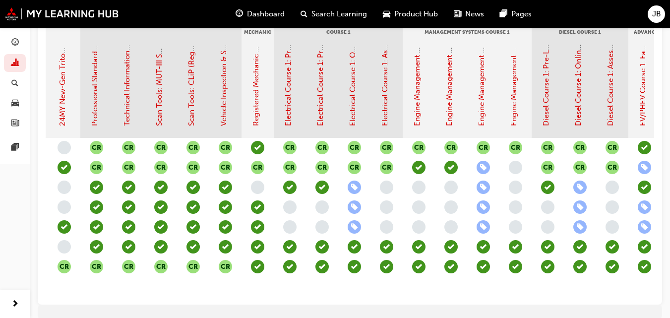
scroll to position [0, 519]
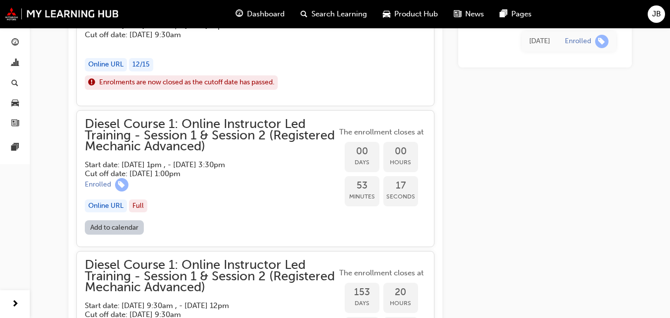
scroll to position [898, 0]
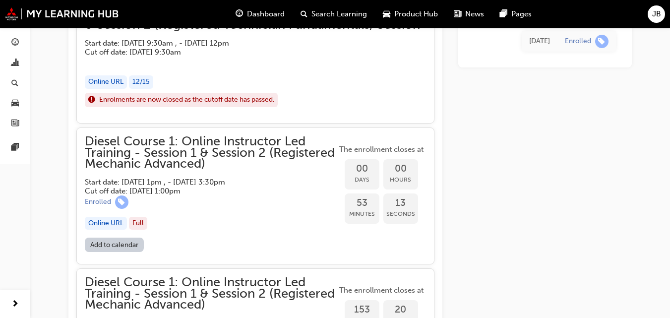
click at [169, 153] on span "Diesel Course 1: Online Instructor Led Training - Session 1 & Session 2 (Regist…" at bounding box center [211, 153] width 252 height 34
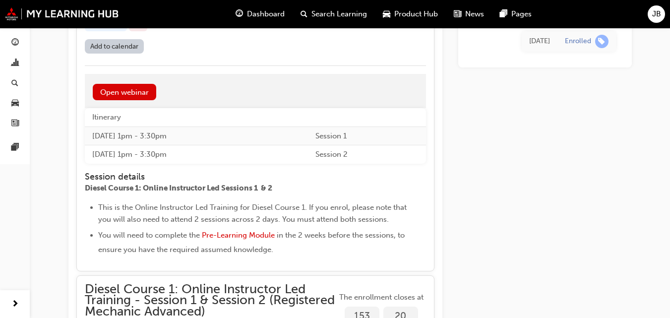
scroll to position [1047, 0]
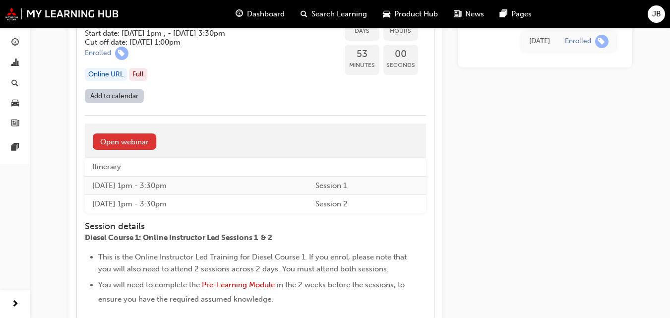
click at [139, 141] on link "Open webinar" at bounding box center [124, 141] width 63 height 16
